Goal: Find specific page/section: Locate a particular part of the current website

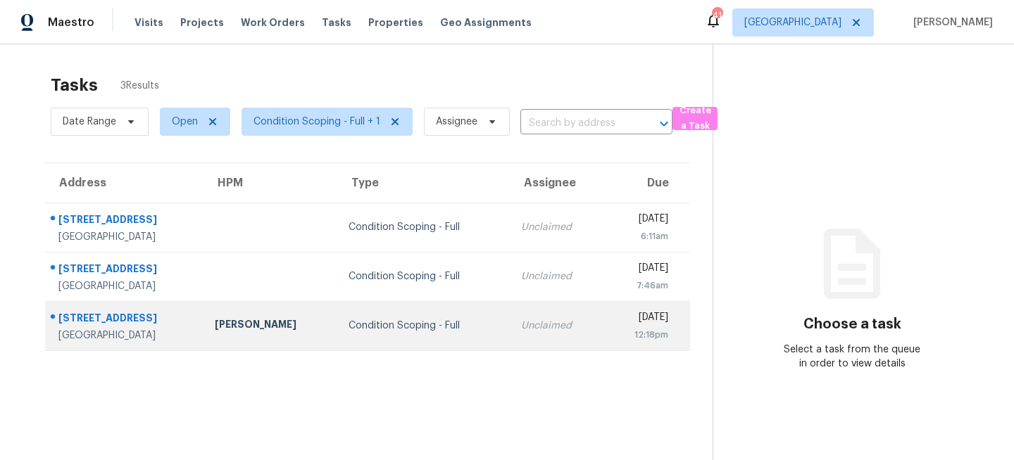
click at [349, 327] on div "Condition Scoping - Full" at bounding box center [423, 326] width 149 height 14
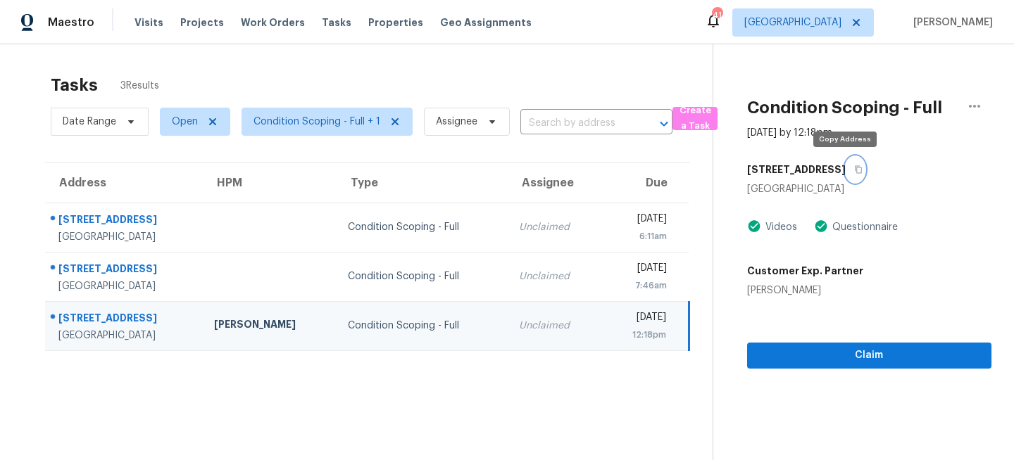
click at [854, 172] on icon "button" at bounding box center [858, 169] width 8 height 8
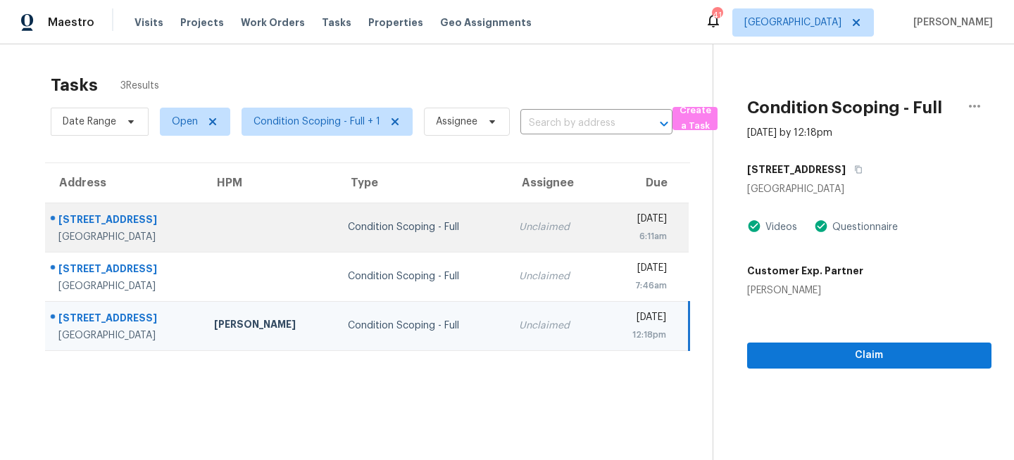
click at [268, 234] on td at bounding box center [270, 227] width 134 height 49
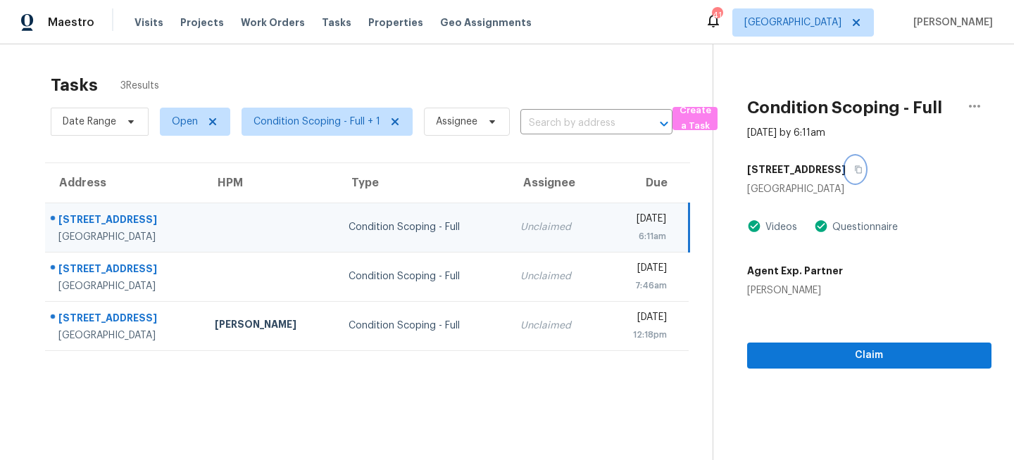
click at [862, 172] on icon "button" at bounding box center [858, 169] width 8 height 8
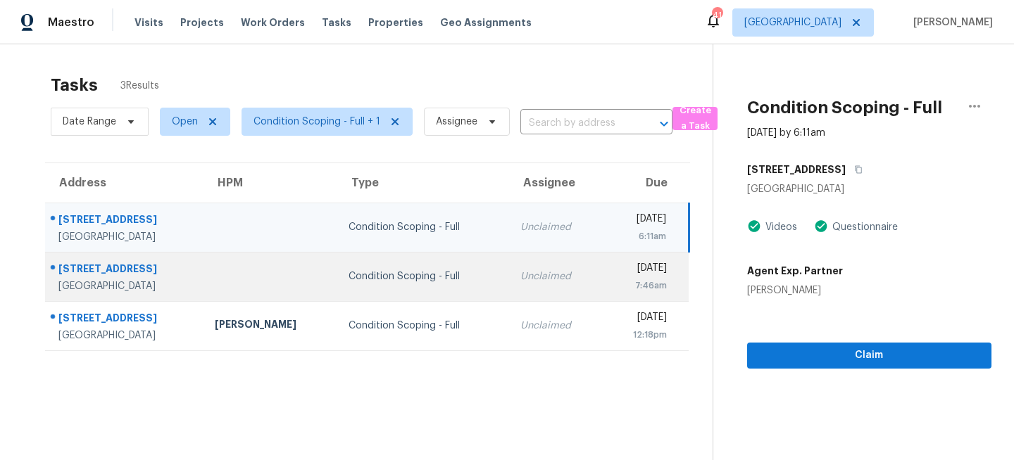
click at [509, 271] on td "Unclaimed" at bounding box center [556, 276] width 94 height 49
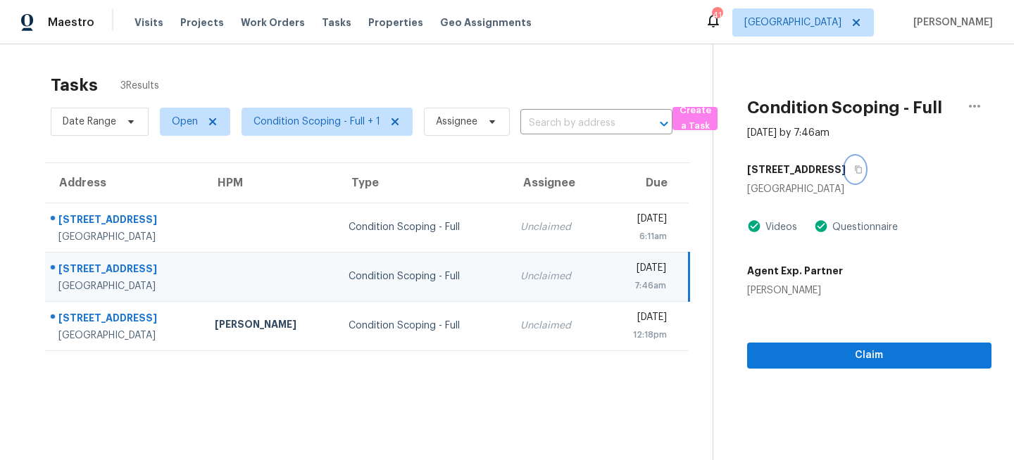
click at [862, 165] on icon "button" at bounding box center [858, 169] width 8 height 8
click at [428, 296] on td "Condition Scoping - Full" at bounding box center [423, 276] width 172 height 49
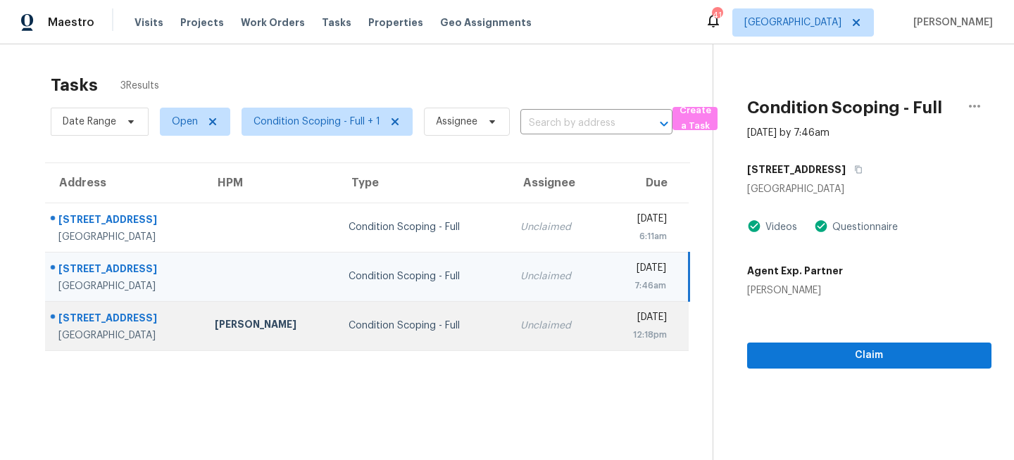
click at [509, 342] on td "Unclaimed" at bounding box center [556, 325] width 94 height 49
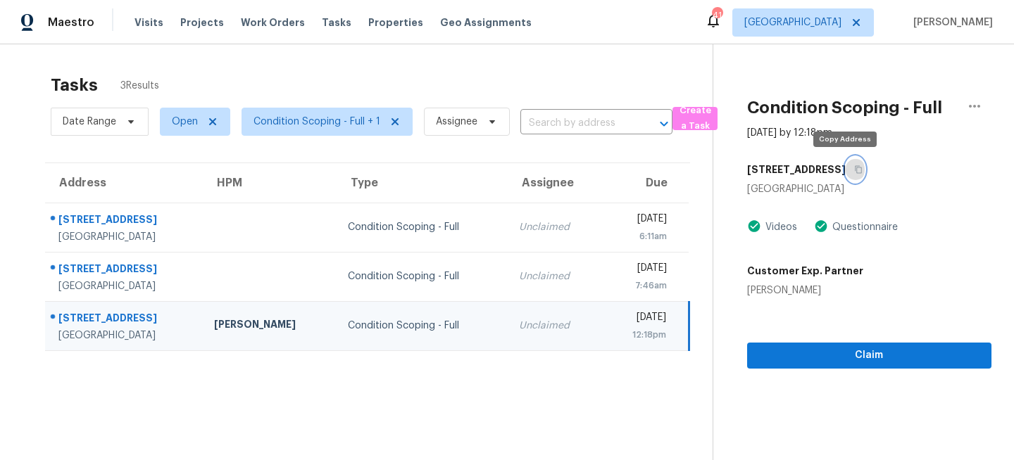
click at [855, 173] on icon "button" at bounding box center [858, 170] width 7 height 8
